Goal: Navigation & Orientation: Find specific page/section

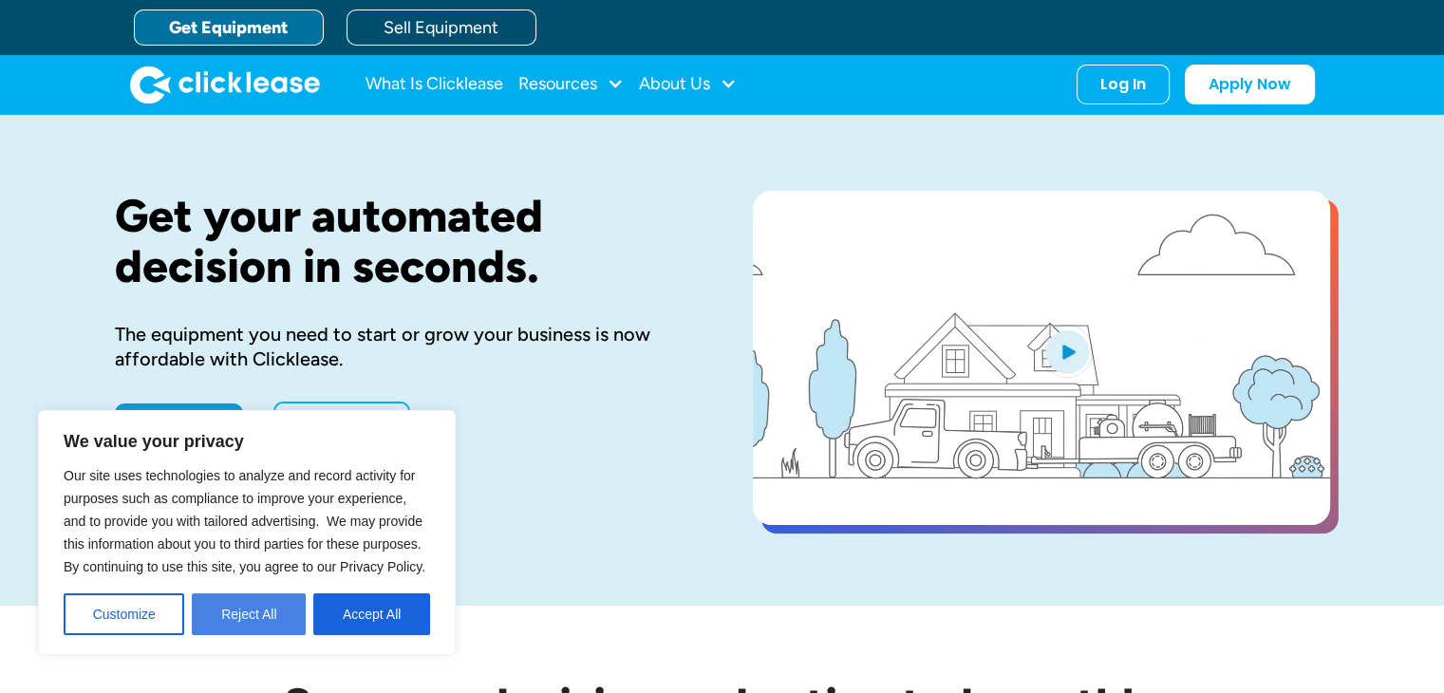
click at [264, 612] on button "Reject All" at bounding box center [249, 614] width 114 height 42
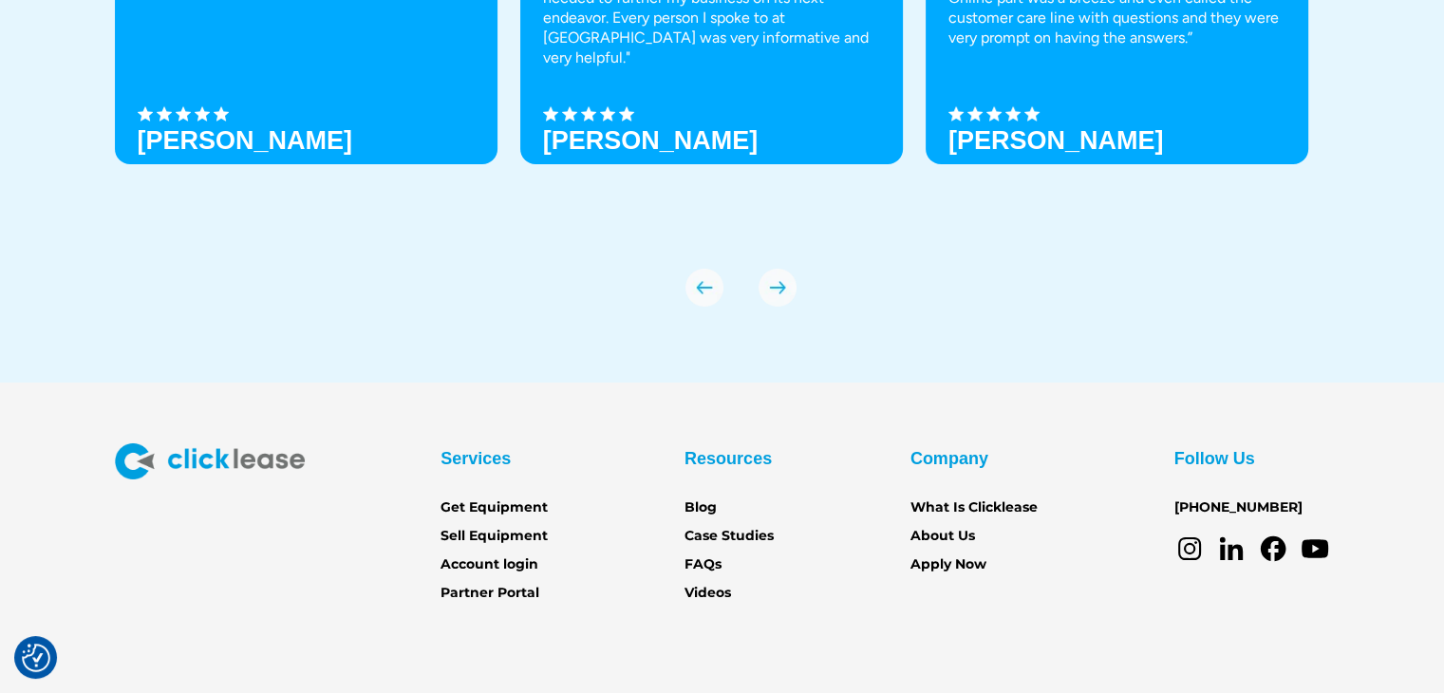
scroll to position [6705, 0]
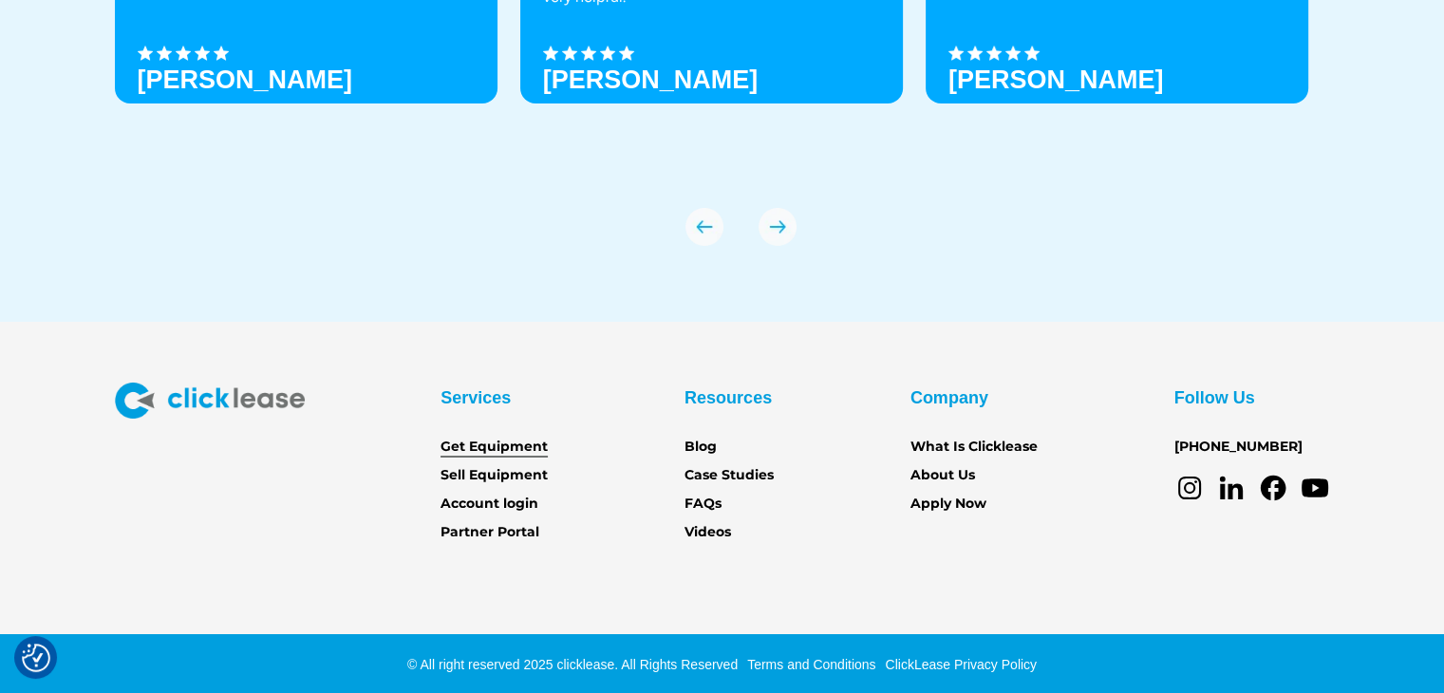
click at [475, 447] on link "Get Equipment" at bounding box center [494, 447] width 107 height 21
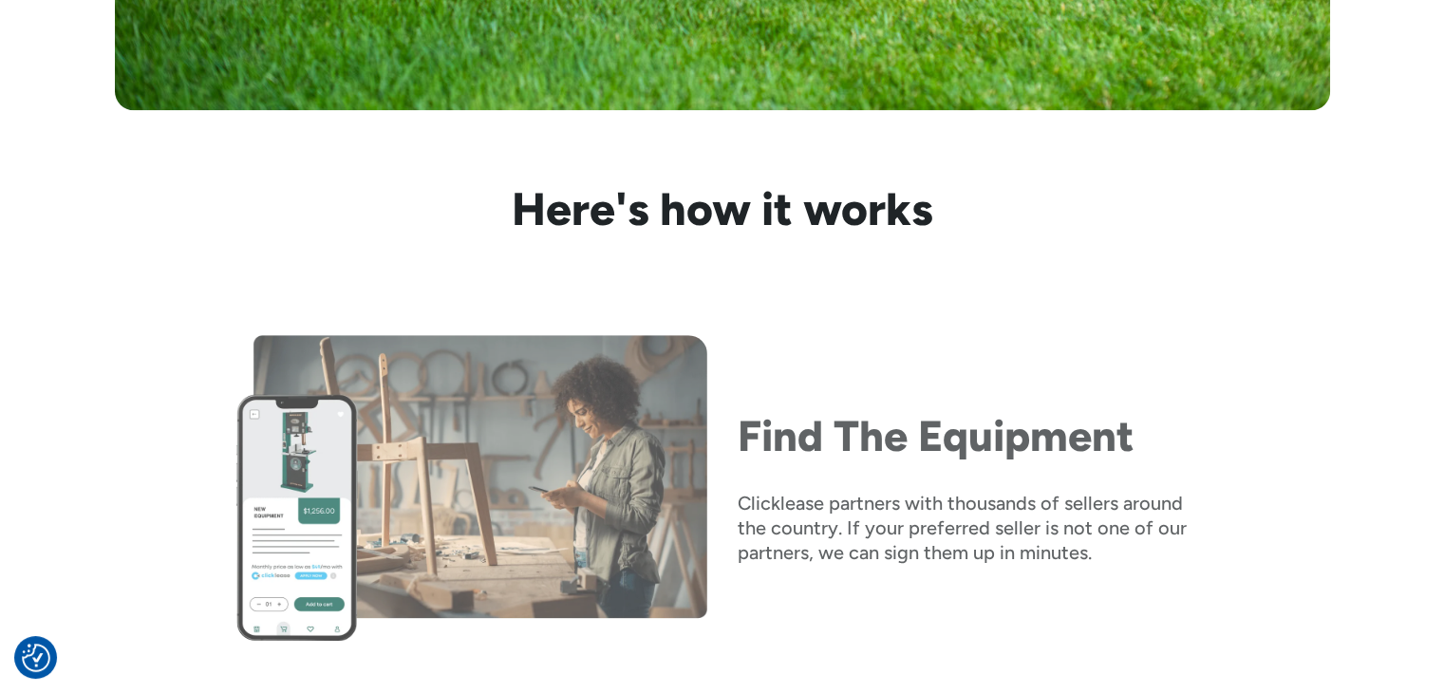
scroll to position [1621, 0]
